Goal: Find specific fact: Find specific fact

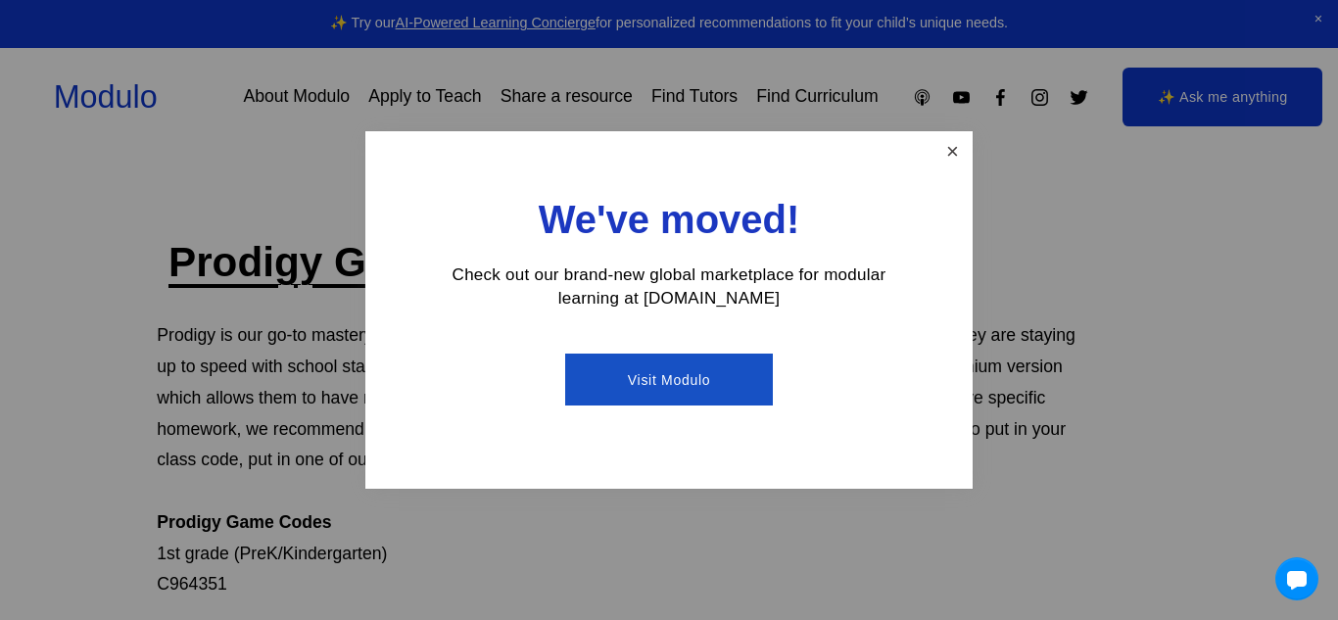
click at [950, 144] on link "Close" at bounding box center [953, 151] width 34 height 34
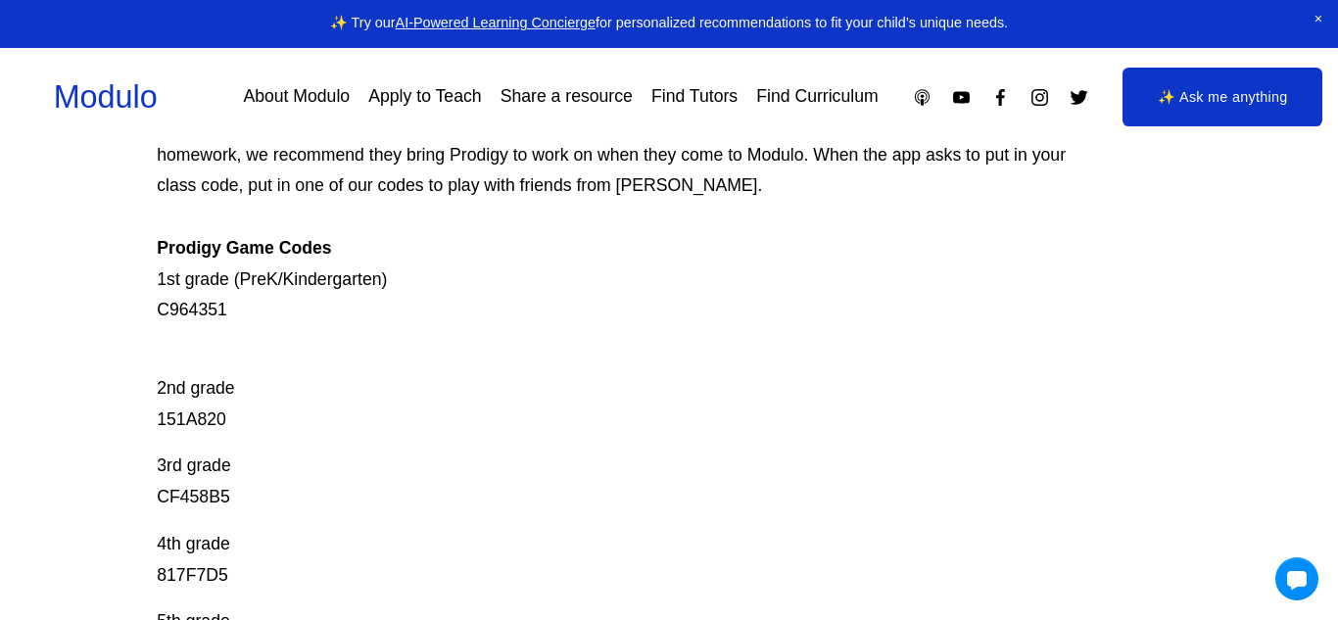
scroll to position [313, 0]
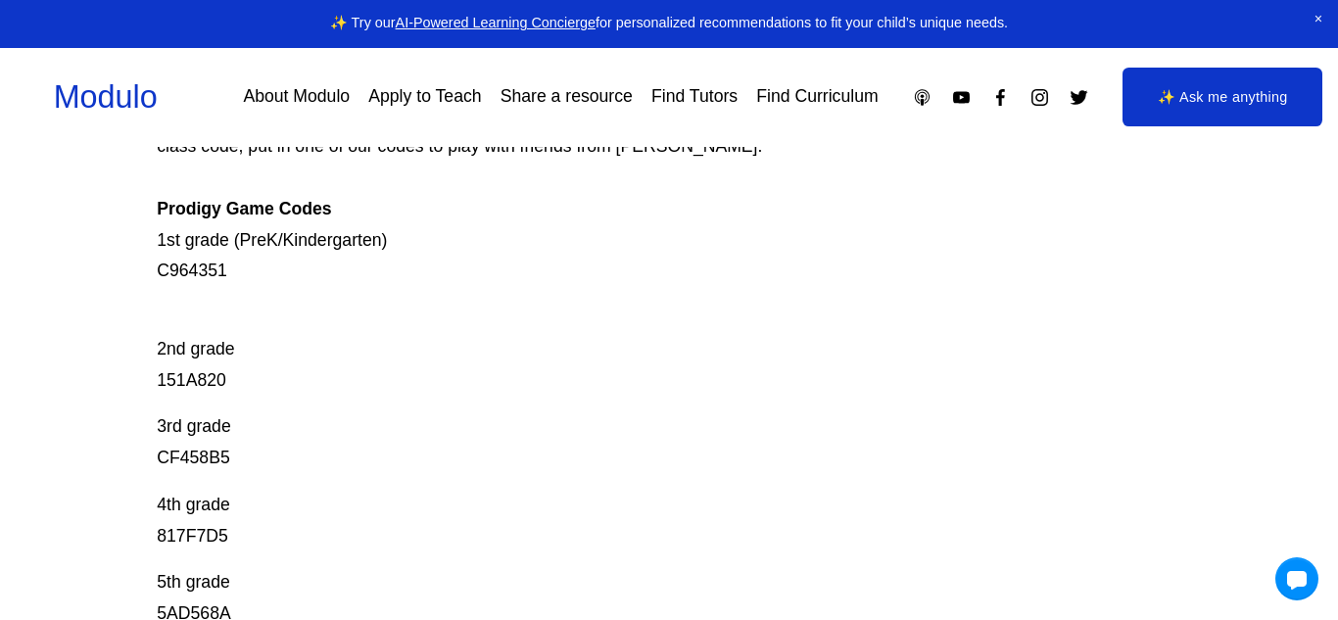
click at [230, 271] on p "Prodigy is our go-to mastery- based tool to give kids lots of fun, engaging mat…" at bounding box center [617, 147] width 921 height 280
click at [223, 271] on p "Prodigy is our go-to mastery- based tool to give kids lots of fun, engaging mat…" at bounding box center [617, 147] width 921 height 280
drag, startPoint x: 223, startPoint y: 271, endPoint x: 187, endPoint y: 268, distance: 36.4
click at [187, 268] on p "Prodigy is our go-to mastery- based tool to give kids lots of fun, engaging mat…" at bounding box center [617, 147] width 921 height 280
copy p "C964351"
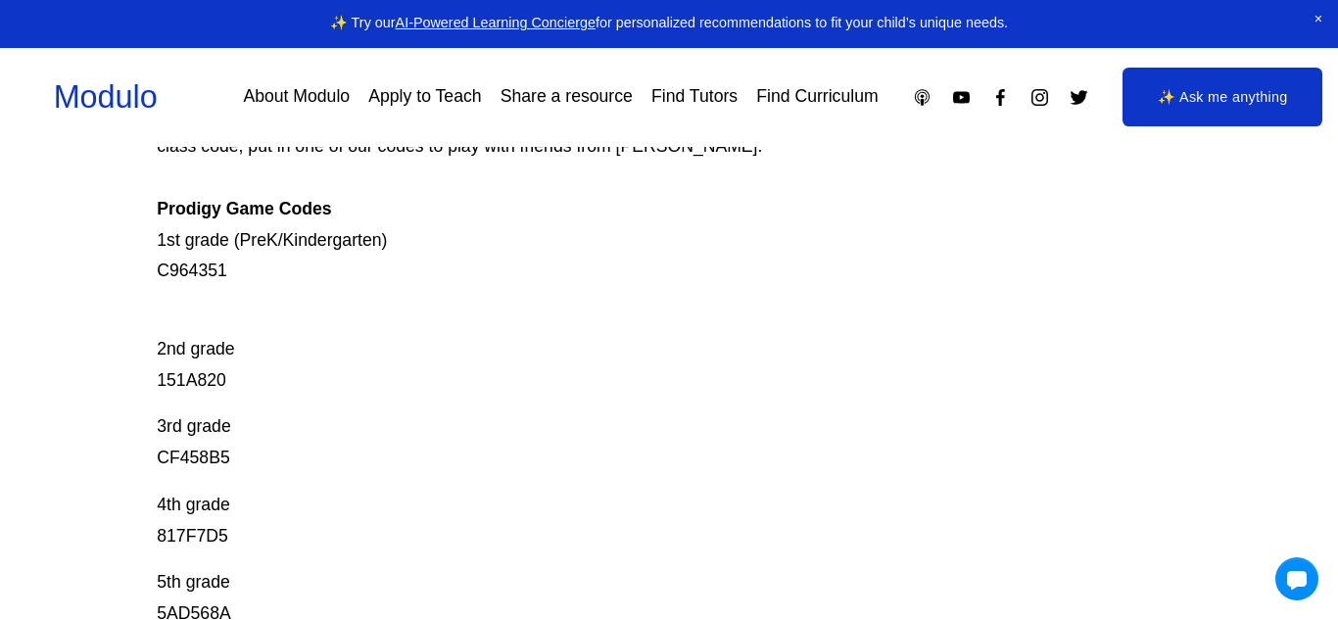
click at [214, 386] on p "2nd grade 151A820" at bounding box center [617, 349] width 921 height 93
click at [201, 387] on p "2nd grade 151A820" at bounding box center [617, 349] width 921 height 93
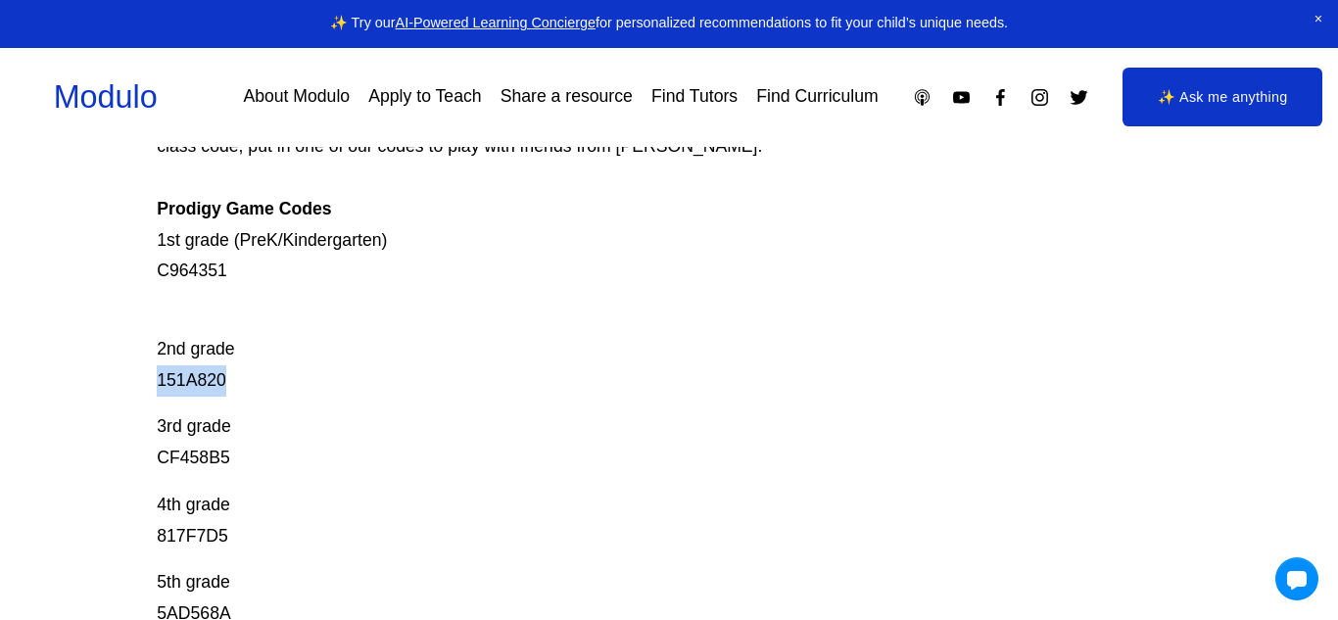
copy p "151A820"
